Goal: Information Seeking & Learning: Learn about a topic

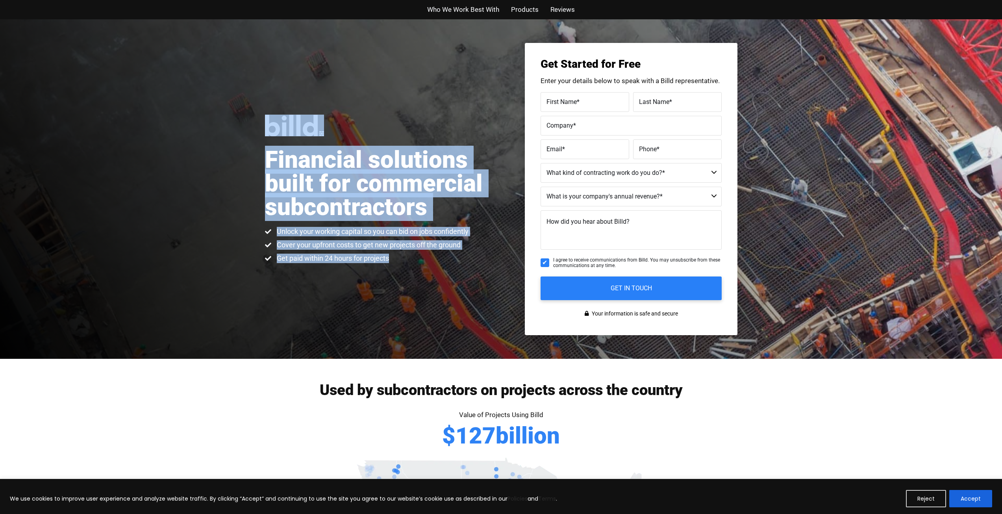
drag, startPoint x: 331, startPoint y: 249, endPoint x: 265, endPoint y: 124, distance: 141.0
click at [265, 124] on div "Financial solutions built for commercial subcontractors Unlock your working cap…" at bounding box center [383, 189] width 236 height 148
click at [478, 9] on span "Who We Work Best With" at bounding box center [463, 9] width 72 height 11
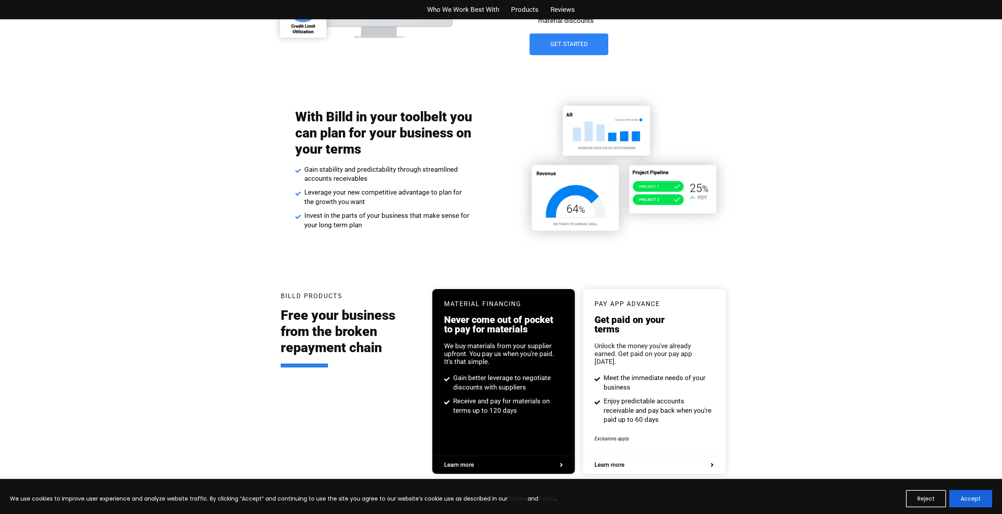
scroll to position [1352, 0]
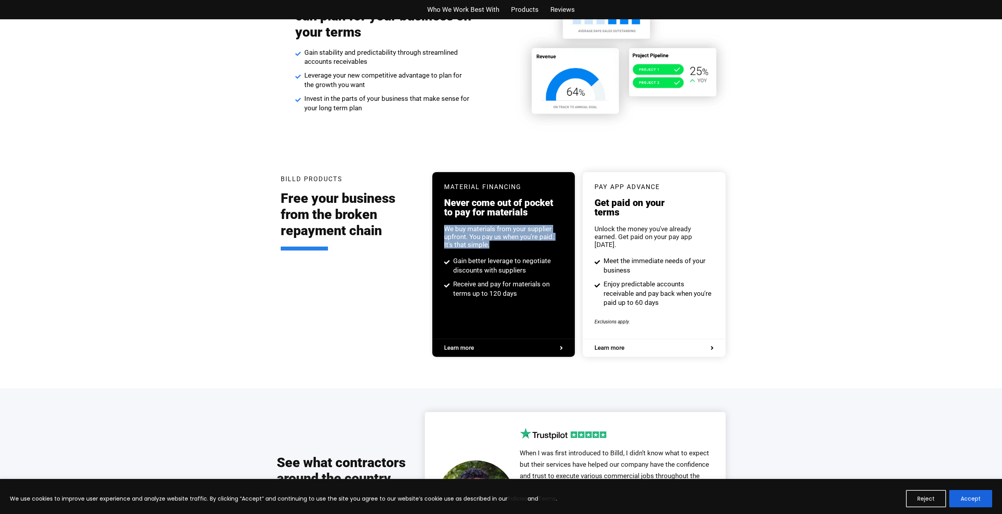
drag, startPoint x: 494, startPoint y: 249, endPoint x: 441, endPoint y: 230, distance: 56.6
click at [441, 230] on div "Material Financing Never come out of pocket to pay for materials We buy materia…" at bounding box center [503, 241] width 142 height 138
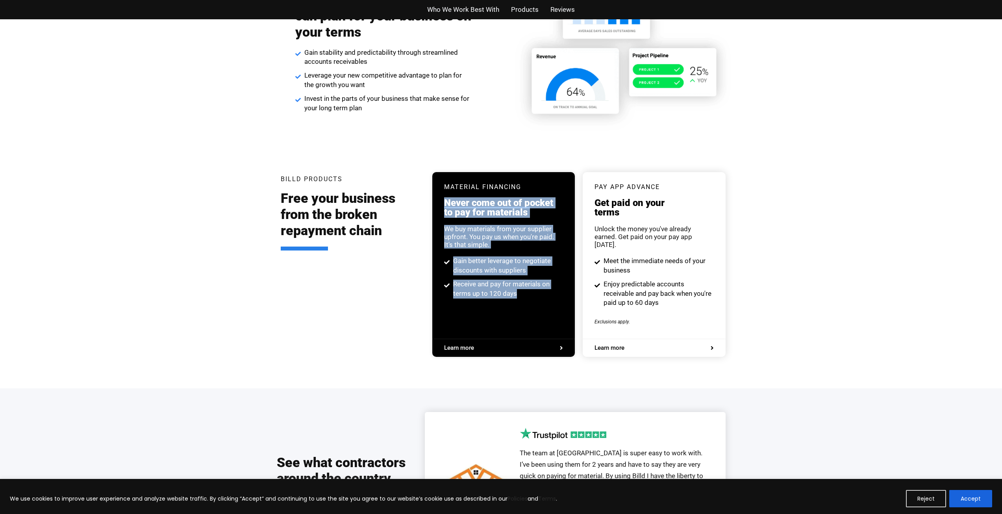
drag, startPoint x: 527, startPoint y: 294, endPoint x: 442, endPoint y: 204, distance: 124.2
click at [442, 204] on div "Material Financing Never come out of pocket to pay for materials We buy materia…" at bounding box center [503, 241] width 142 height 138
copy div "Never come out of pocket to pay for materials We buy materials from your suppli…"
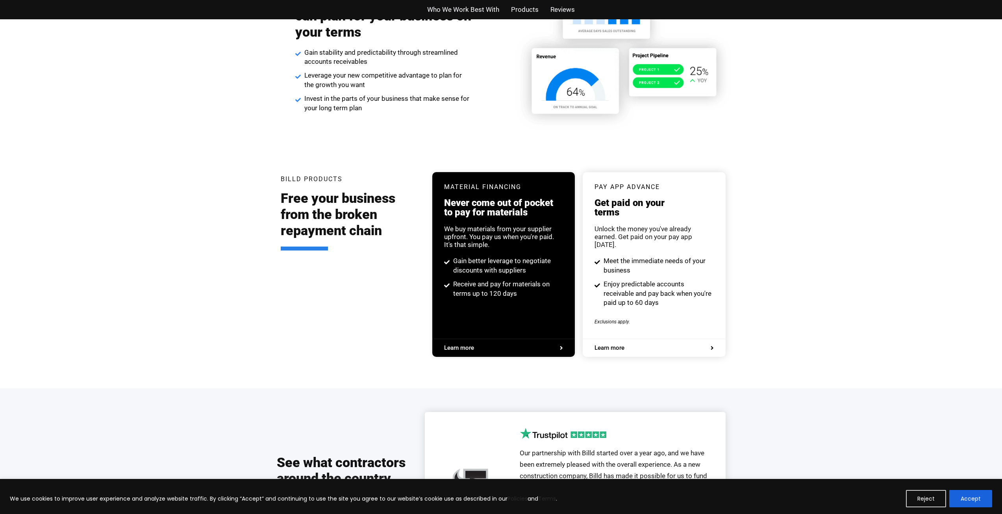
click at [598, 192] on div "Billd Products Free your business from the broken repayment chain Material Fina…" at bounding box center [501, 268] width 1002 height 240
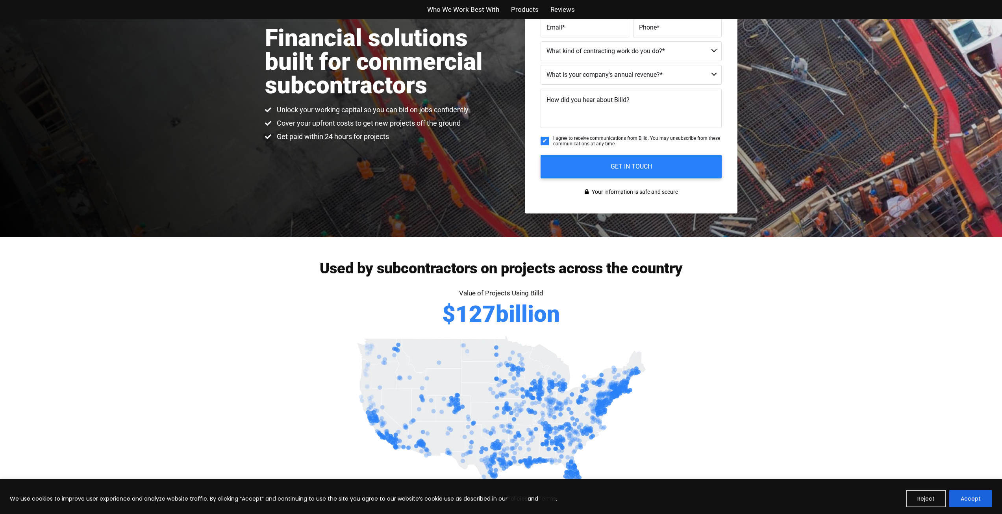
scroll to position [0, 0]
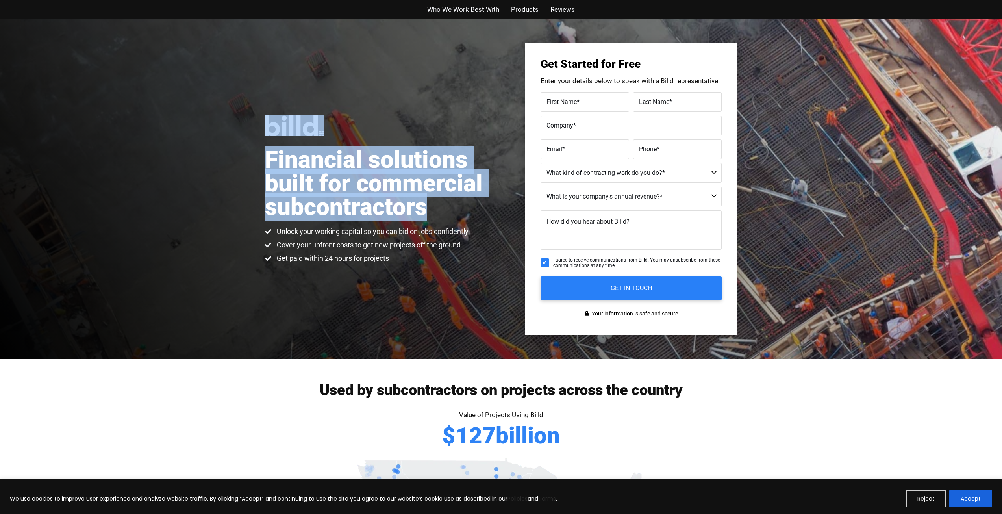
drag, startPoint x: 429, startPoint y: 206, endPoint x: 228, endPoint y: 133, distance: 213.7
click at [228, 133] on div "Financial solutions built for commercial subcontractors Unlock your working cap…" at bounding box center [501, 188] width 1002 height 339
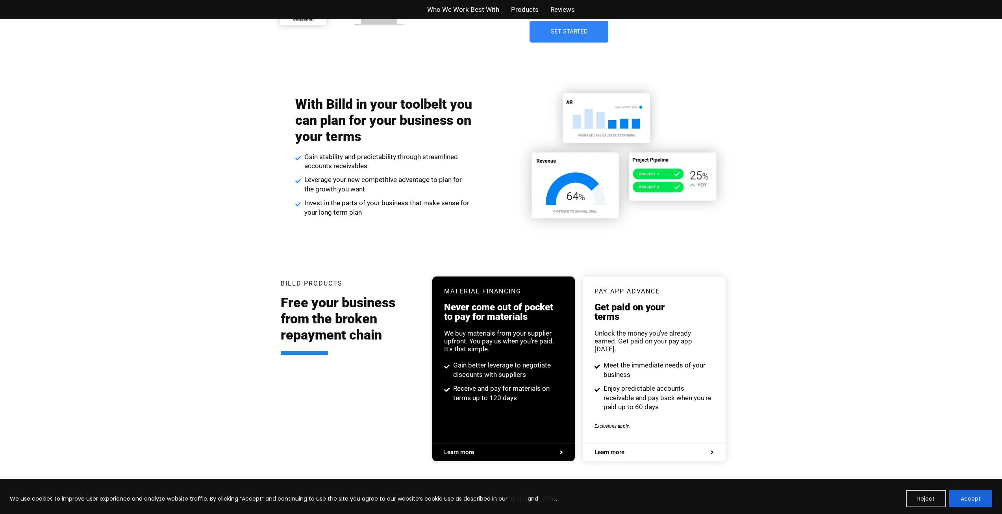
scroll to position [1259, 0]
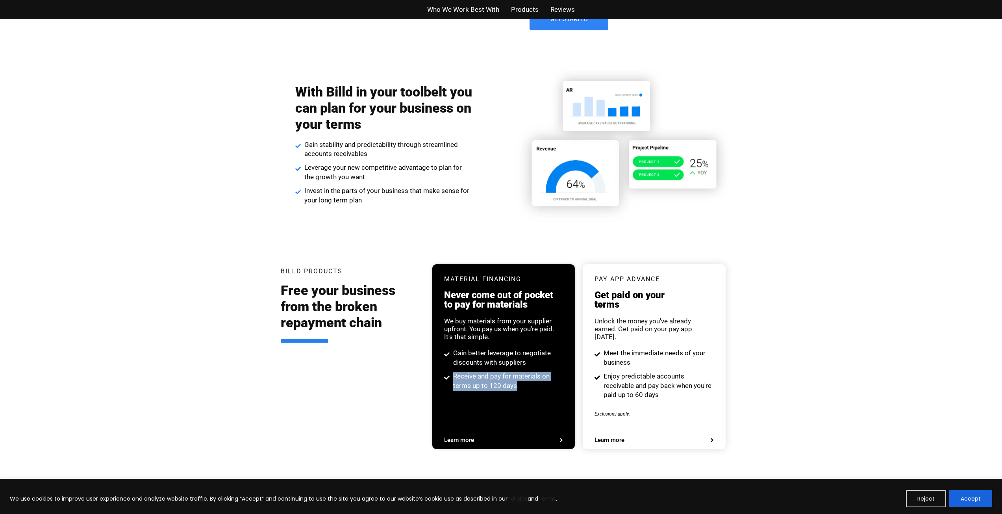
drag, startPoint x: 496, startPoint y: 386, endPoint x: 451, endPoint y: 378, distance: 45.9
click at [451, 325] on span "Receive and pay for materials on terms up to 120 days" at bounding box center [507, 381] width 112 height 19
drag, startPoint x: 531, startPoint y: 359, endPoint x: 444, endPoint y: 356, distance: 87.8
click at [444, 325] on div "Material Financing Never come out of pocket to pay for materials We buy materia…" at bounding box center [503, 333] width 142 height 138
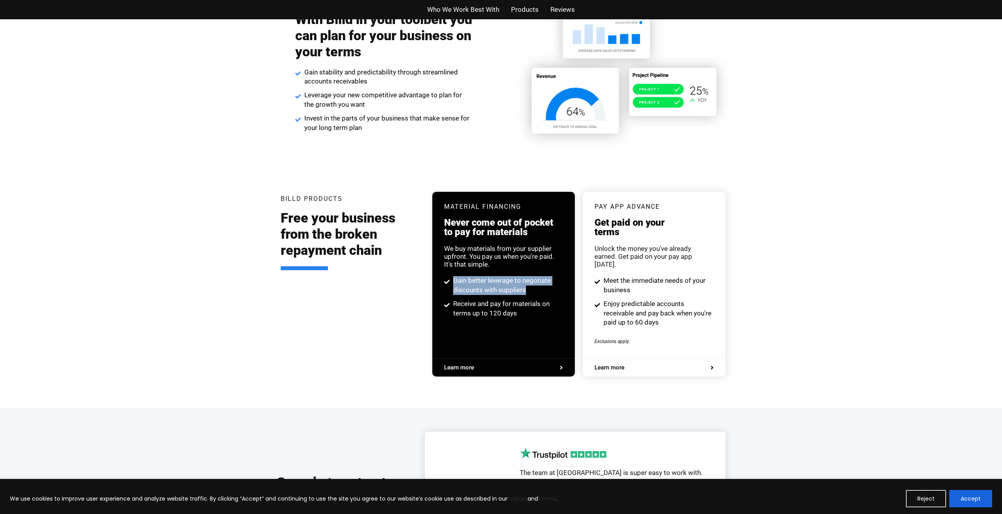
scroll to position [1338, 0]
